Goal: Check status: Check status

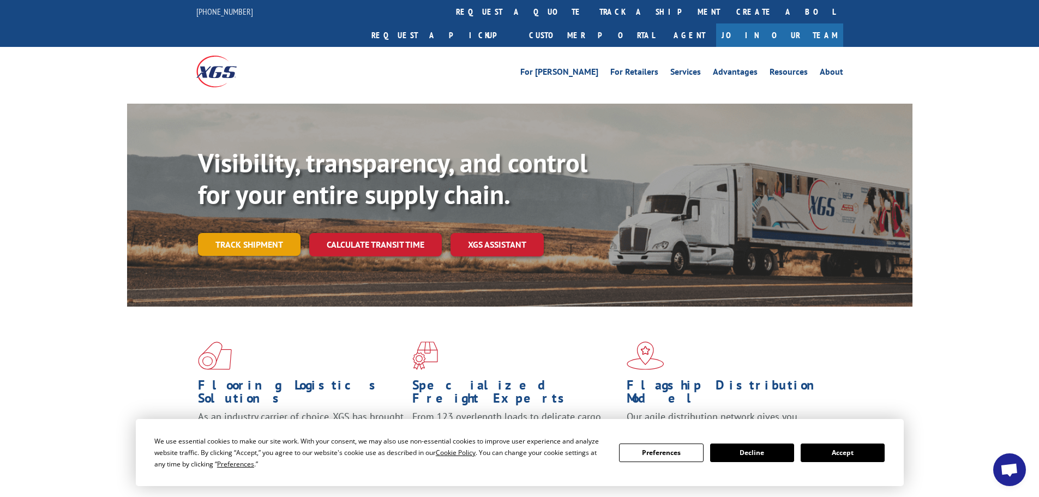
click at [236, 233] on link "Track shipment" at bounding box center [249, 244] width 103 height 23
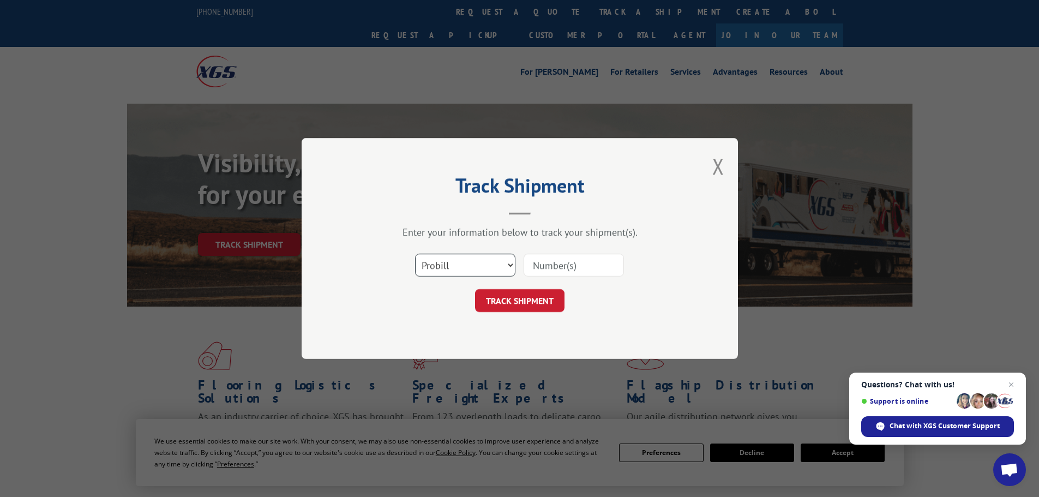
click at [489, 267] on select "Select category... Probill BOL PO" at bounding box center [465, 265] width 100 height 23
select select "bol"
click at [415, 254] on select "Select category... Probill BOL PO" at bounding box center [465, 265] width 100 height 23
click at [582, 264] on input at bounding box center [574, 265] width 100 height 23
paste input "6013951"
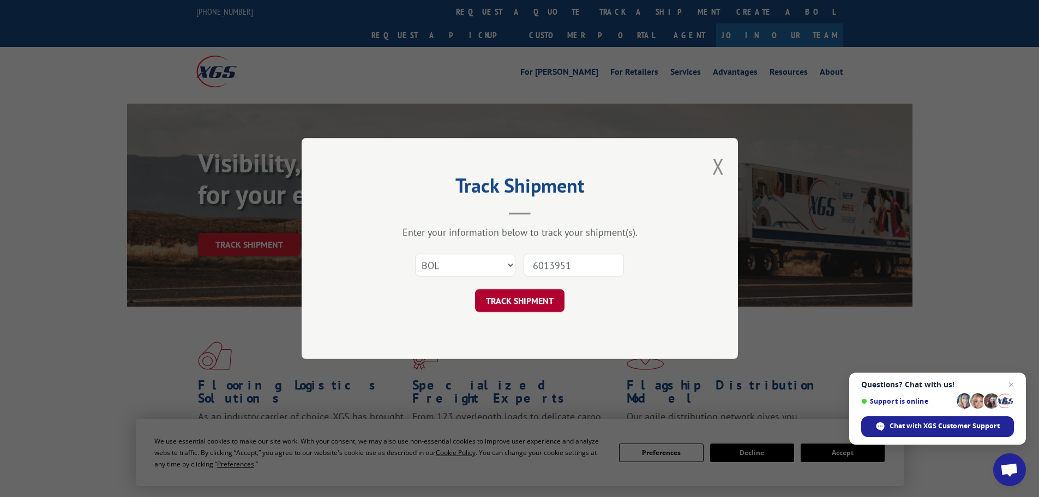
type input "6013951"
click at [513, 295] on button "TRACK SHIPMENT" at bounding box center [519, 300] width 89 height 23
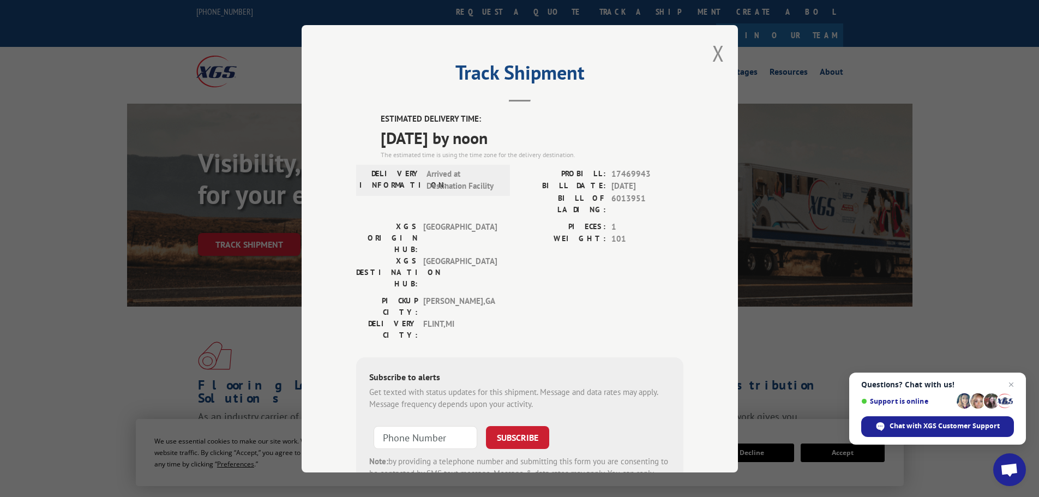
drag, startPoint x: 376, startPoint y: 116, endPoint x: 532, endPoint y: 140, distance: 157.7
click at [532, 140] on div "ESTIMATED DELIVERY TIME: 09/08/2025 by noon The estimated time is using the tim…" at bounding box center [532, 136] width 303 height 47
copy div "ESTIMATED DELIVERY TIME: 09/08/2025 by noon"
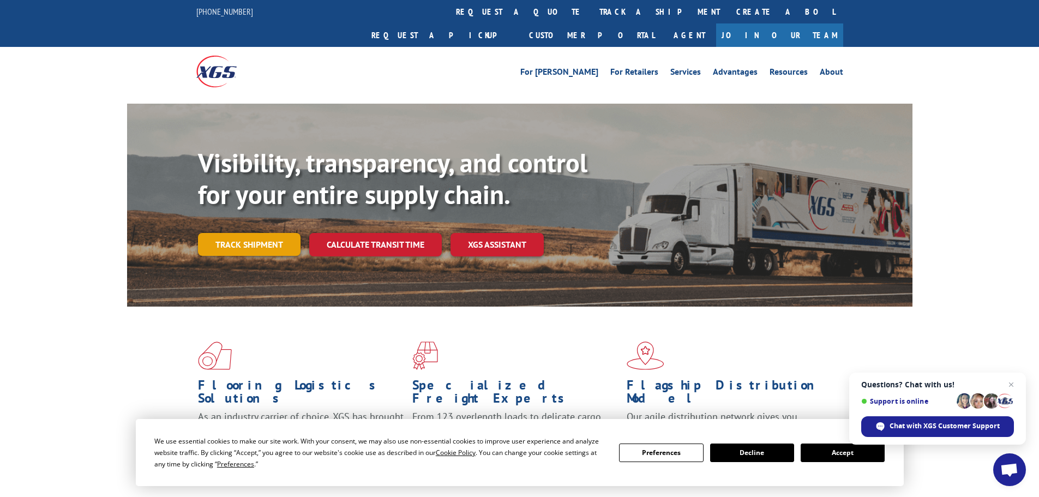
click at [259, 233] on link "Track shipment" at bounding box center [249, 244] width 103 height 23
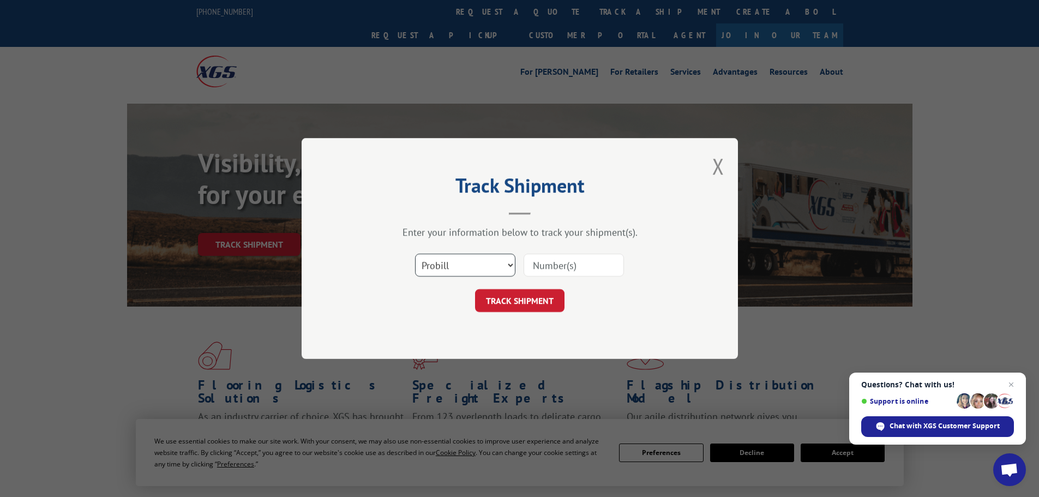
click at [462, 269] on select "Select category... Probill BOL PO" at bounding box center [465, 265] width 100 height 23
select select "bol"
click at [415, 254] on select "Select category... Probill BOL PO" at bounding box center [465, 265] width 100 height 23
click at [562, 274] on input at bounding box center [574, 265] width 100 height 23
paste input "5212940"
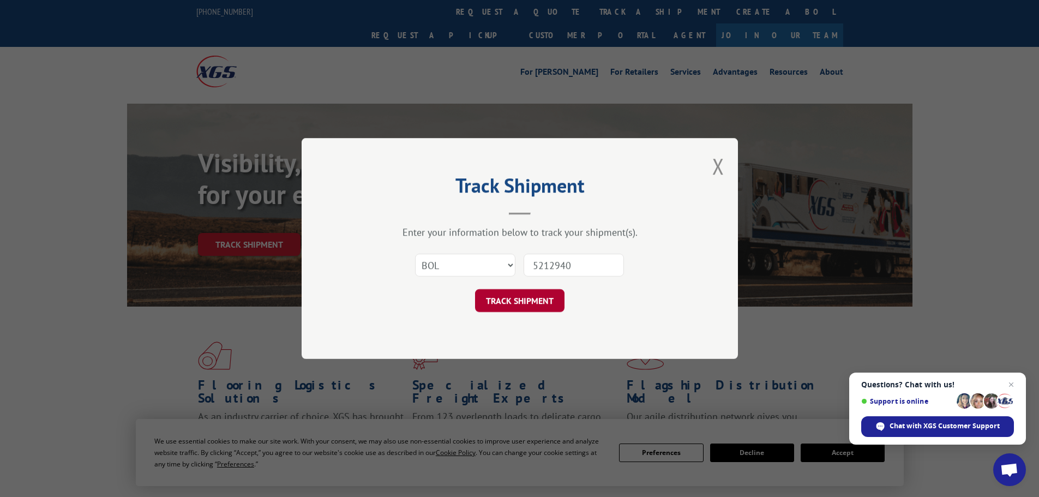
type input "5212940"
click at [530, 296] on button "TRACK SHIPMENT" at bounding box center [519, 300] width 89 height 23
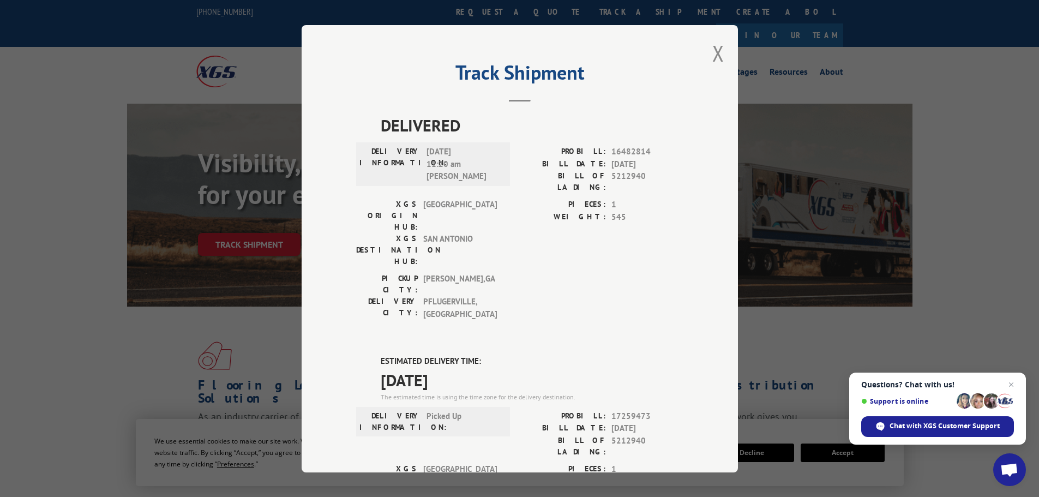
drag, startPoint x: 375, startPoint y: 288, endPoint x: 488, endPoint y: 316, distance: 116.7
click at [488, 316] on div "DELIVERED DELIVERY INFORMATION: [DATE] 11:20 am [PERSON_NAME]: 16482814 BILL DA…" at bounding box center [519, 445] width 327 height 664
copy div "ESTIMATED DELIVERY TIME: [DATE]"
click at [713, 51] on button "Close modal" at bounding box center [718, 53] width 12 height 29
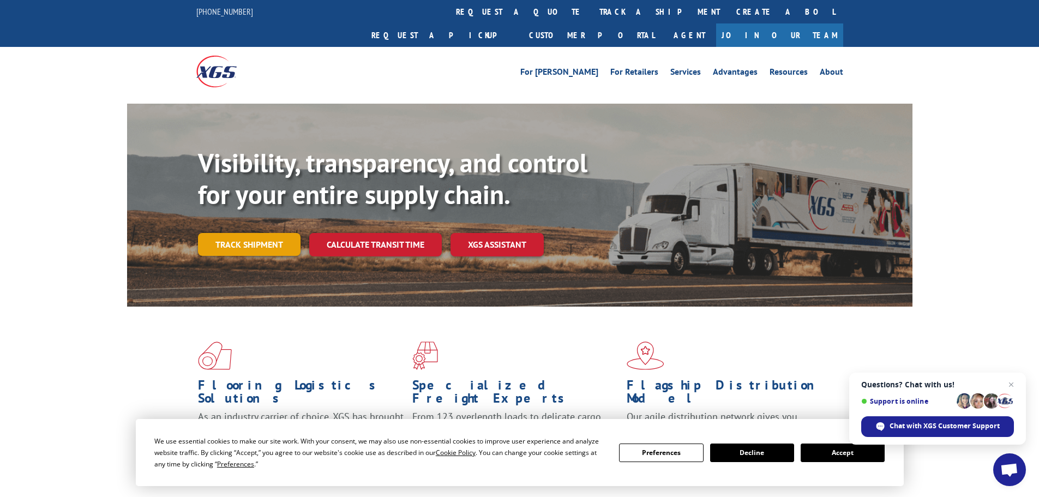
click at [228, 233] on link "Track shipment" at bounding box center [249, 244] width 103 height 23
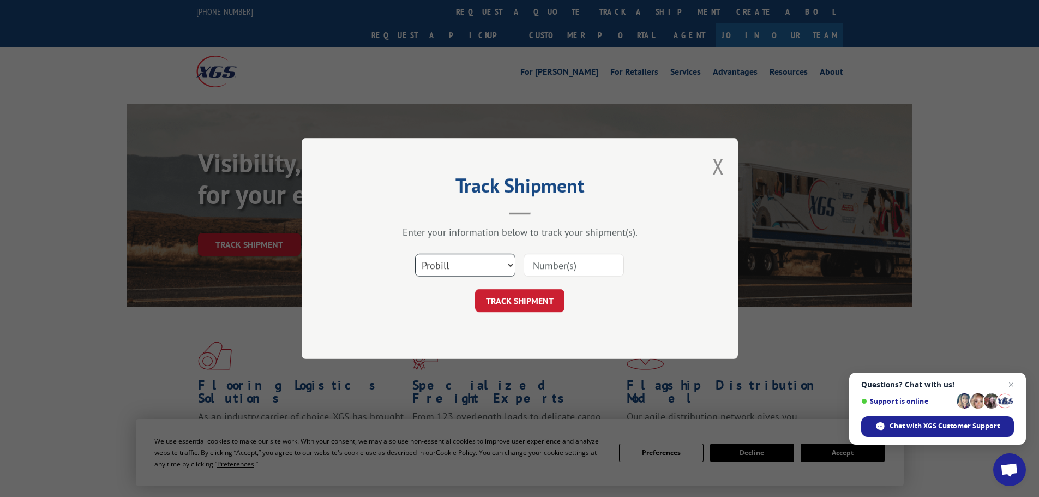
click at [475, 261] on select "Select category... Probill BOL PO" at bounding box center [465, 265] width 100 height 23
select select "bol"
click at [415, 254] on select "Select category... Probill BOL PO" at bounding box center [465, 265] width 100 height 23
click at [554, 273] on input at bounding box center [574, 265] width 100 height 23
paste input "5209107"
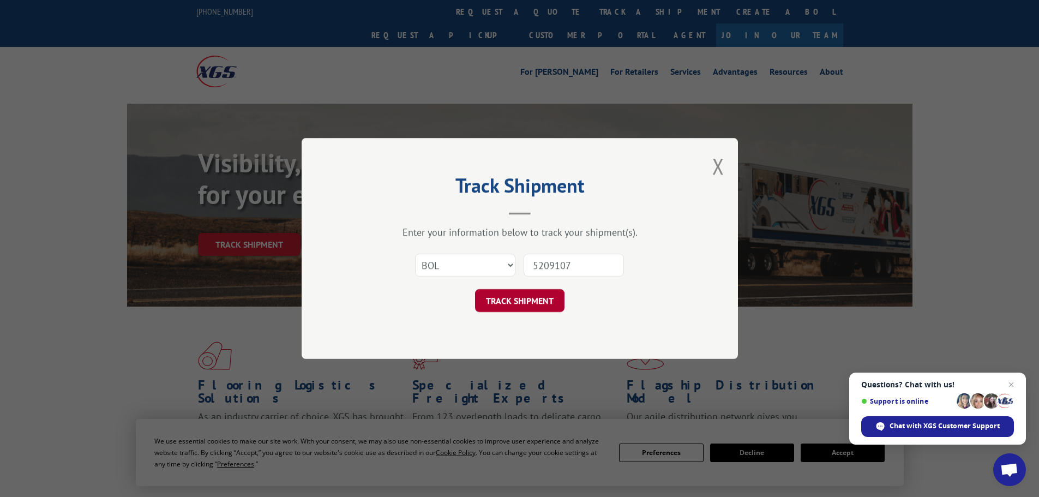
type input "5209107"
click at [522, 298] on button "TRACK SHIPMENT" at bounding box center [519, 300] width 89 height 23
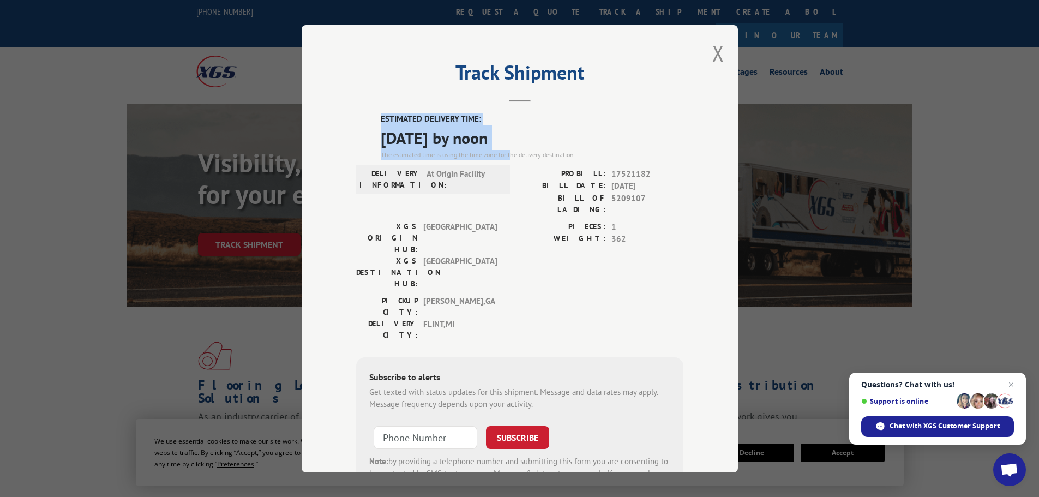
drag, startPoint x: 374, startPoint y: 116, endPoint x: 508, endPoint y: 152, distance: 138.9
click at [508, 152] on div "ESTIMATED DELIVERY TIME: [DATE] by noon The estimated time is using the time zo…" at bounding box center [519, 309] width 327 height 392
copy div "ESTIMATED DELIVERY TIME: [DATE] by noon The estimated time is using the time zo…"
